Goal: Information Seeking & Learning: Learn about a topic

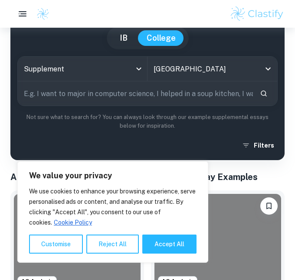
scroll to position [57, 0]
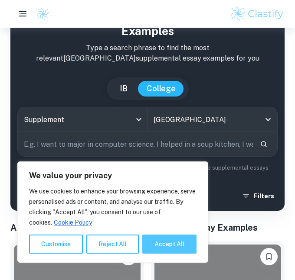
click at [178, 245] on button "Accept All" at bounding box center [169, 244] width 54 height 19
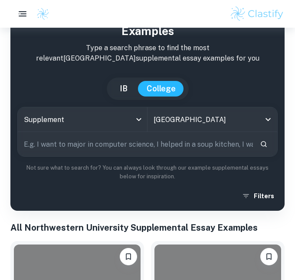
checkbox input "true"
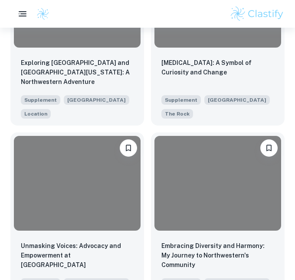
scroll to position [1083, 0]
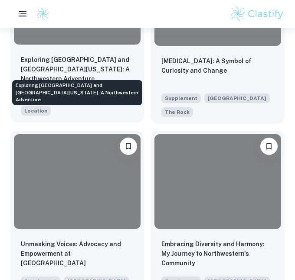
click at [94, 63] on p "Exploring [GEOGRAPHIC_DATA] and [GEOGRAPHIC_DATA][US_STATE]: A Northwestern Adv…" at bounding box center [77, 69] width 113 height 29
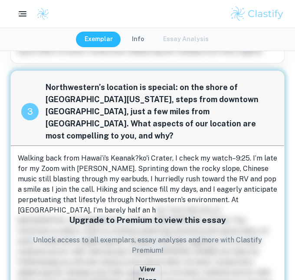
scroll to position [693, 0]
